Goal: Task Accomplishment & Management: Manage account settings

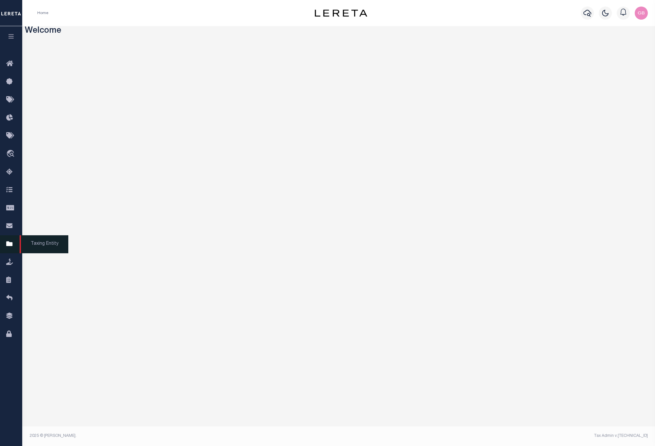
drag, startPoint x: 10, startPoint y: 247, endPoint x: 12, endPoint y: 250, distance: 4.1
click at [10, 247] on icon at bounding box center [11, 244] width 10 height 8
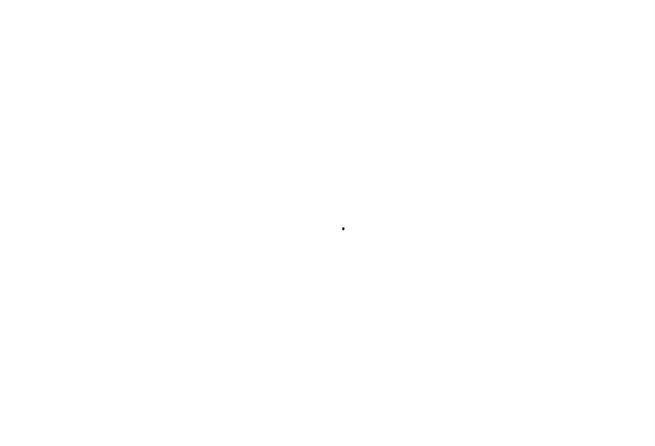
select select
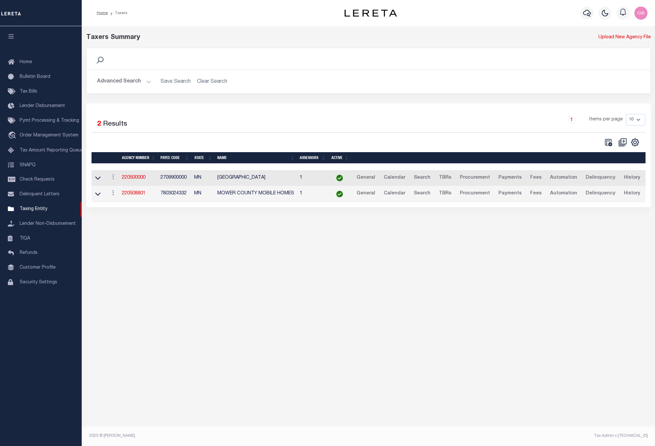
click at [142, 84] on button "Advanced Search" at bounding box center [124, 81] width 54 height 13
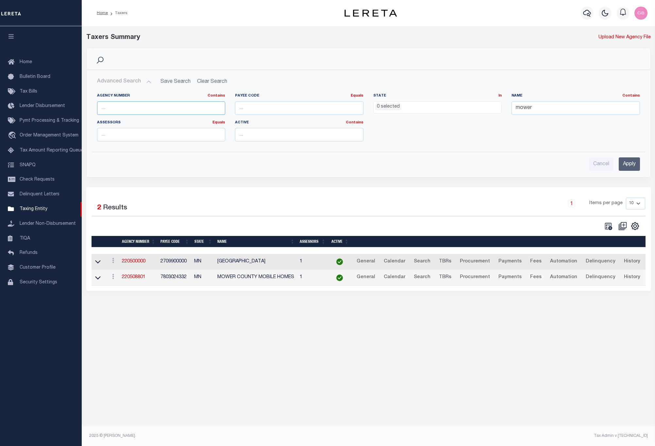
drag, startPoint x: 160, startPoint y: 107, endPoint x: 162, endPoint y: 102, distance: 5.1
click at [161, 105] on input "text" at bounding box center [161, 107] width 128 height 13
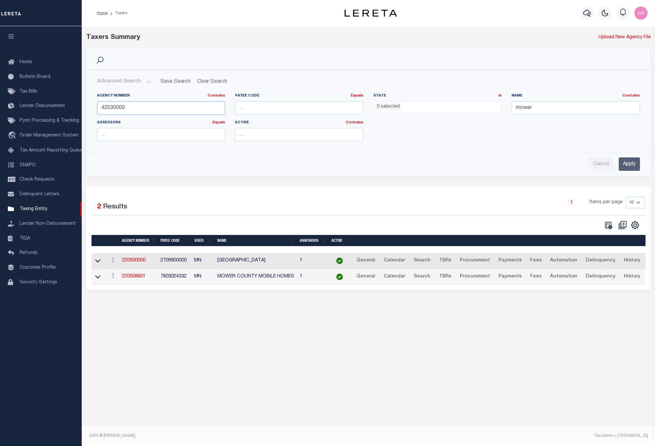
type input "42030000"
drag, startPoint x: 547, startPoint y: 108, endPoint x: 479, endPoint y: 111, distance: 67.7
click at [479, 111] on div "Agency Number Contains Contains Is 42030000 Payee Code Equals Equals Is Not Equ…" at bounding box center [368, 119] width 553 height 53
click at [635, 166] on input "Apply" at bounding box center [629, 163] width 21 height 13
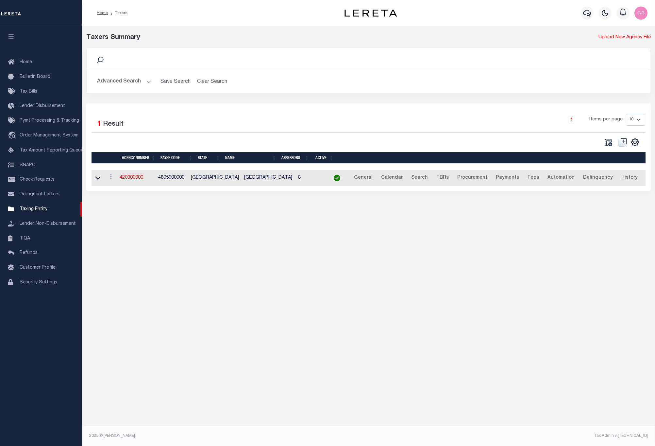
click at [136, 177] on td "420300000" at bounding box center [136, 178] width 39 height 16
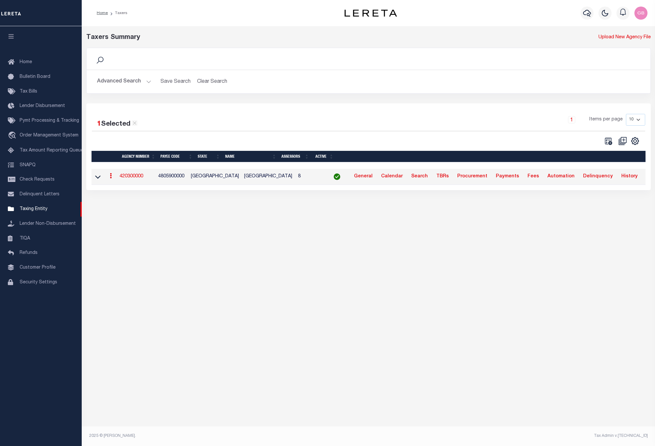
click at [136, 179] on link "420300000" at bounding box center [132, 176] width 24 height 5
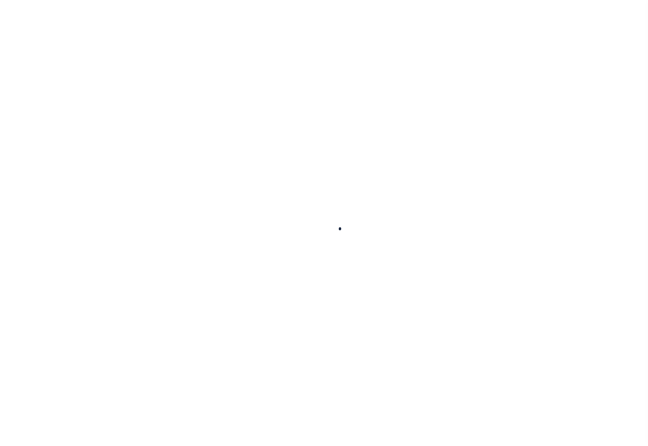
select select
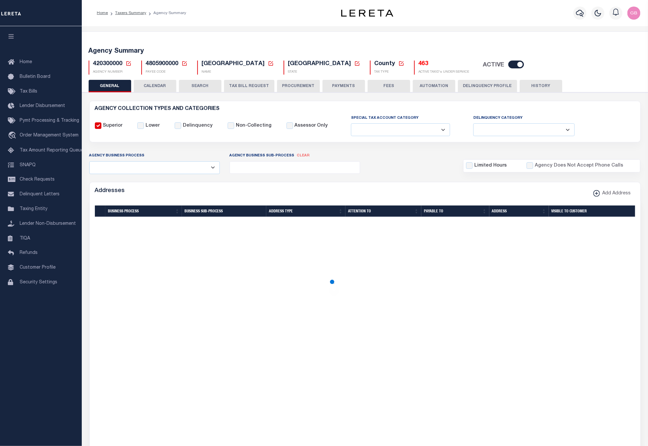
click at [529, 85] on button "HISTORY" at bounding box center [541, 86] width 43 height 12
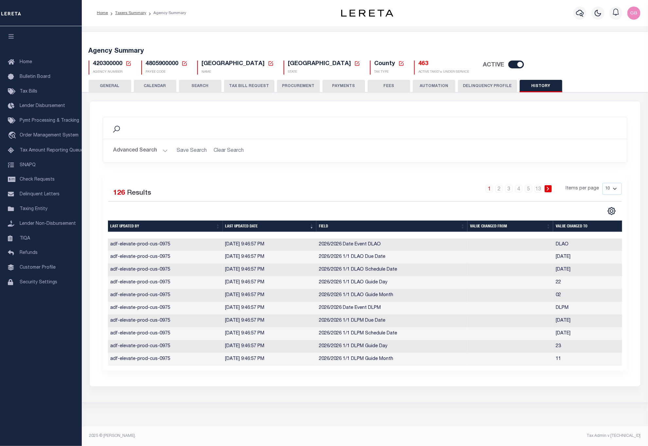
drag, startPoint x: 615, startPoint y: 189, endPoint x: 612, endPoint y: 193, distance: 5.4
click at [615, 189] on select "10 25 50 100" at bounding box center [611, 189] width 19 height 12
select select "100"
click at [602, 183] on select "10 25 50 100" at bounding box center [611, 189] width 19 height 12
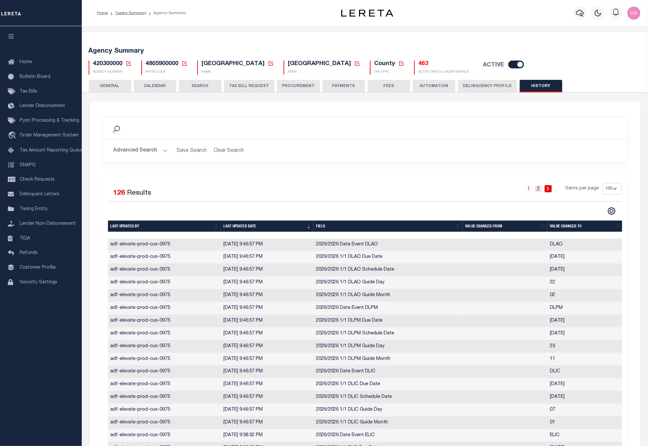
click at [538, 192] on link "2" at bounding box center [538, 188] width 7 height 7
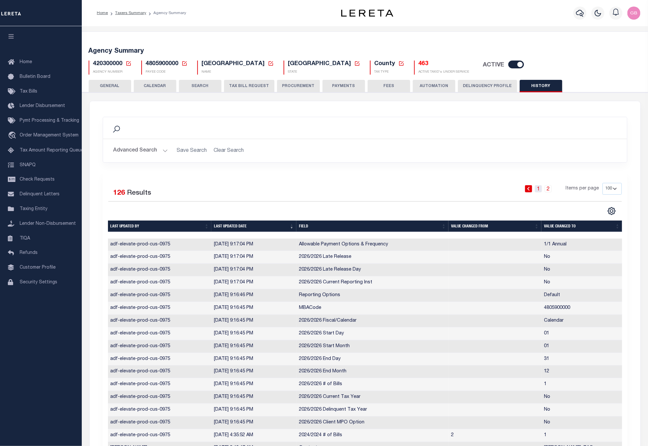
click at [540, 191] on link "1" at bounding box center [538, 188] width 7 height 7
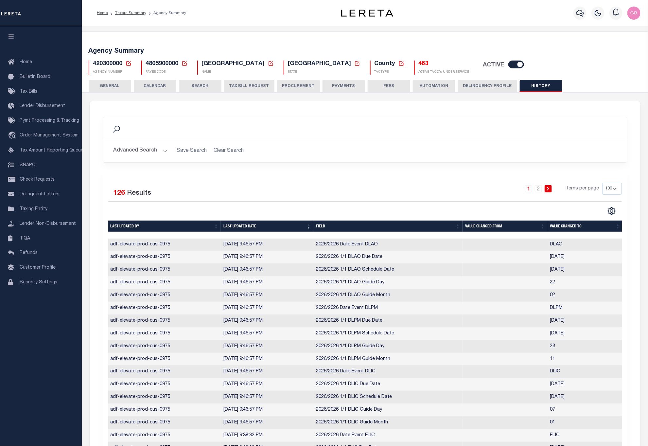
click at [108, 88] on button "GENERAL" at bounding box center [110, 86] width 43 height 12
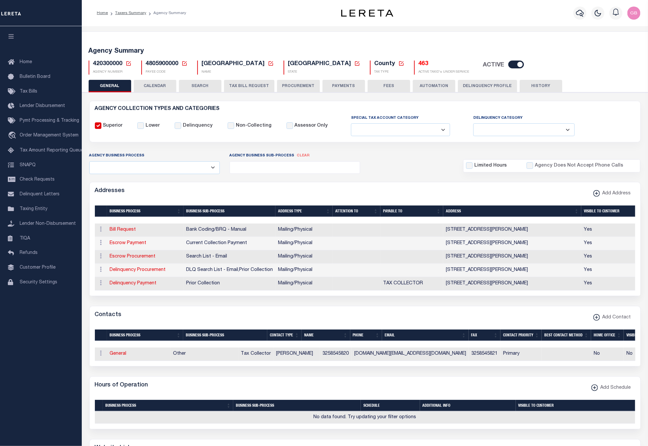
click at [130, 63] on icon at bounding box center [129, 63] width 6 height 6
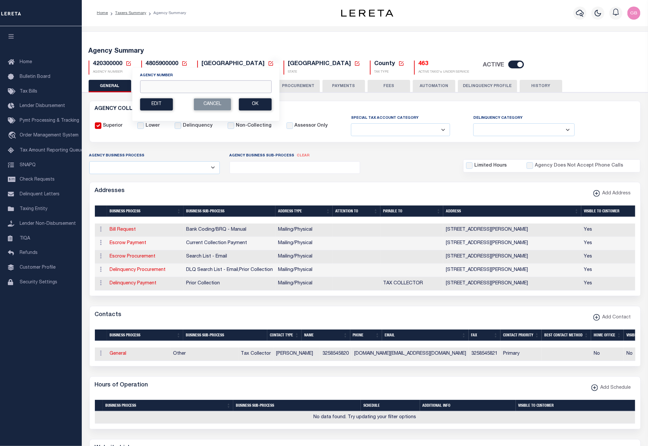
click at [170, 86] on input "Agency Number" at bounding box center [205, 86] width 131 height 13
type input "420330000"
click at [258, 101] on button "Ok" at bounding box center [255, 104] width 33 height 12
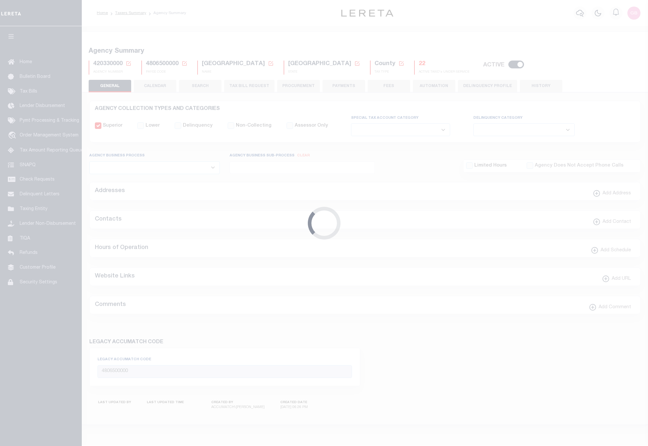
select select
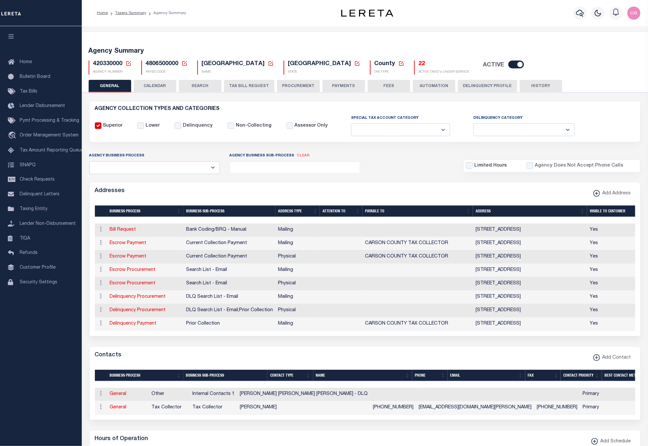
scroll to position [49, 0]
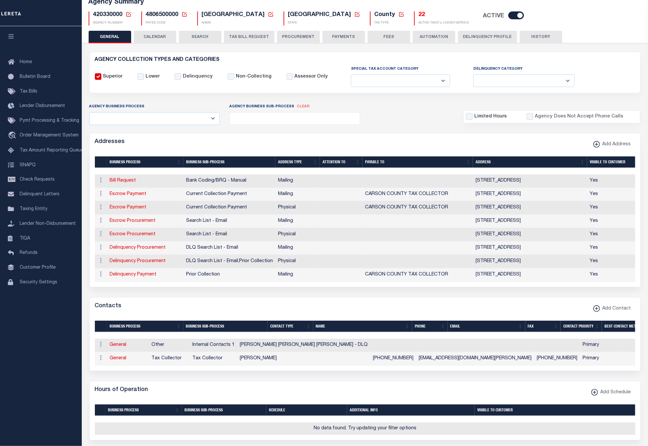
click at [530, 38] on button "HISTORY" at bounding box center [541, 37] width 43 height 12
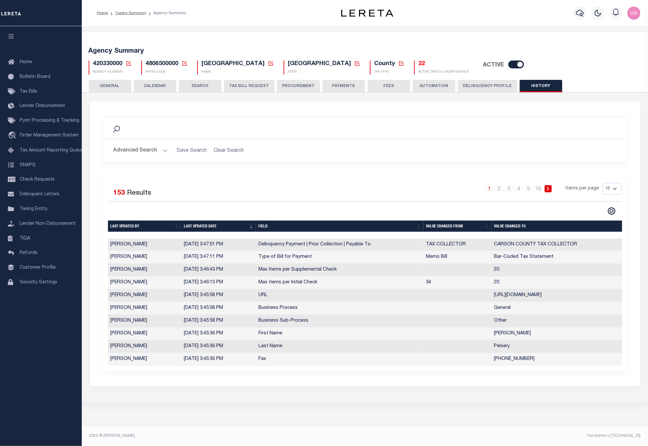
scroll to position [4, 0]
click at [617, 185] on select "10 25 50 100" at bounding box center [611, 189] width 19 height 12
select select "100"
click at [602, 183] on select "10 25 50 100" at bounding box center [611, 189] width 19 height 12
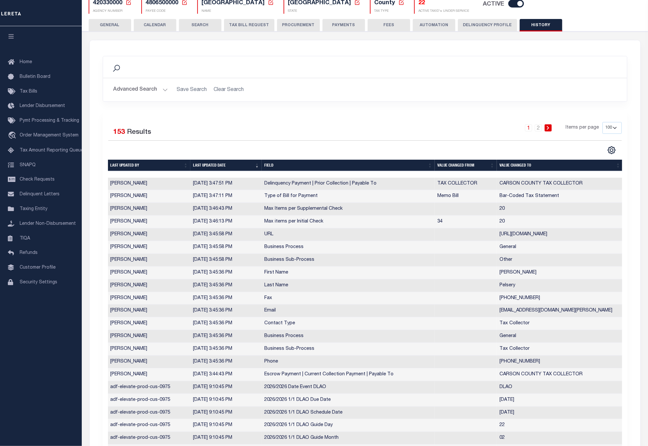
scroll to position [102, 0]
